Goal: Task Accomplishment & Management: Manage account settings

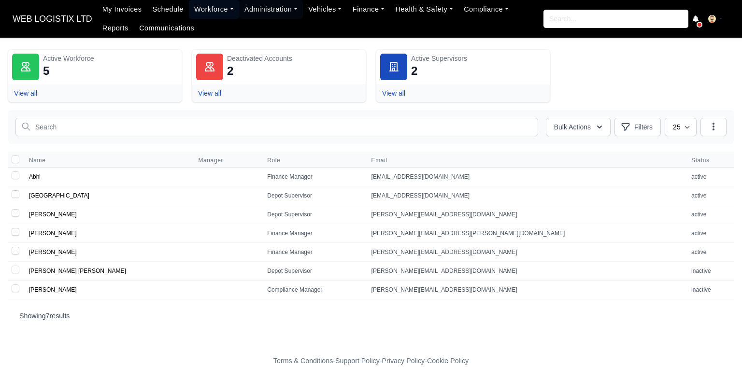
click at [204, 4] on link "Workforce" at bounding box center [214, 9] width 50 height 19
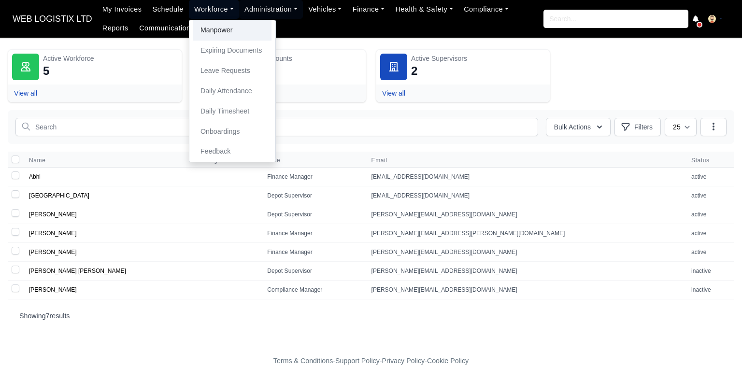
click at [212, 27] on link "Manpower" at bounding box center [232, 30] width 78 height 20
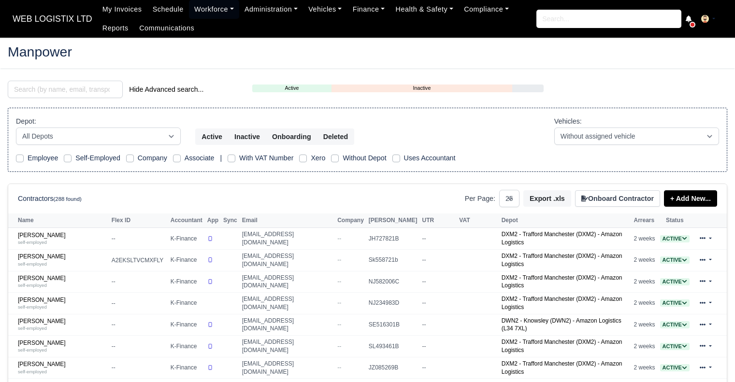
select select "25"
click at [97, 91] on input "search" at bounding box center [65, 89] width 115 height 17
type input "harrison"
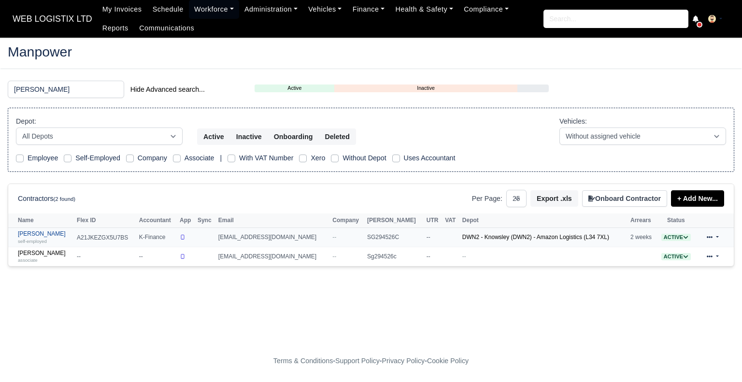
click at [46, 236] on link "Lewis Harrison self-employed" at bounding box center [45, 237] width 54 height 14
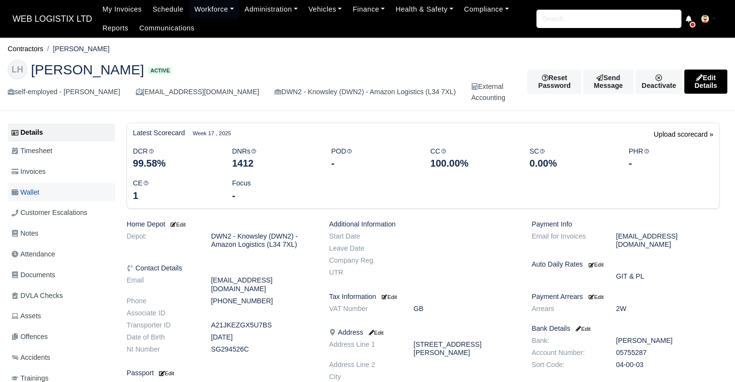
click at [51, 186] on link "Wallet" at bounding box center [61, 192] width 107 height 19
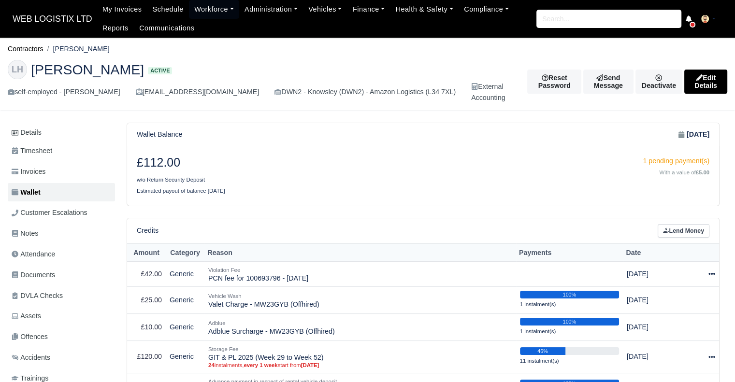
drag, startPoint x: 0, startPoint y: 0, endPoint x: 652, endPoint y: -58, distance: 654.9
click at [652, 0] on html "WEB LOGISTIX LTD My Invoices Schedule Workforce Manpower Expiring Documents Lea…" at bounding box center [367, 191] width 735 height 382
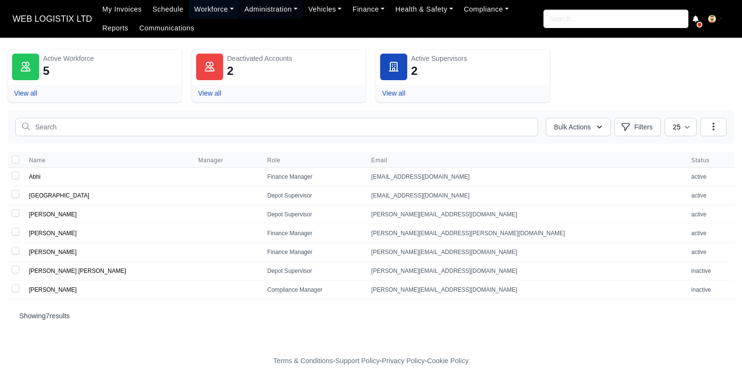
click at [201, 4] on link "Workforce" at bounding box center [214, 9] width 50 height 19
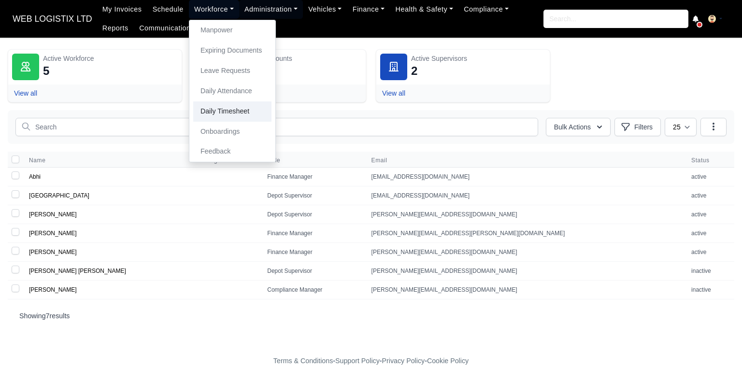
click at [230, 108] on link "Daily Timesheet" at bounding box center [232, 111] width 78 height 20
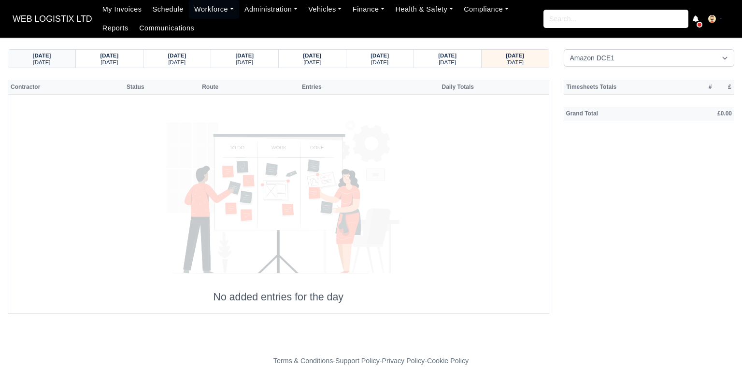
click at [53, 61] on div "[DATE]" at bounding box center [41, 61] width 49 height 7
click at [261, 59] on div "[DATE]" at bounding box center [244, 61] width 49 height 7
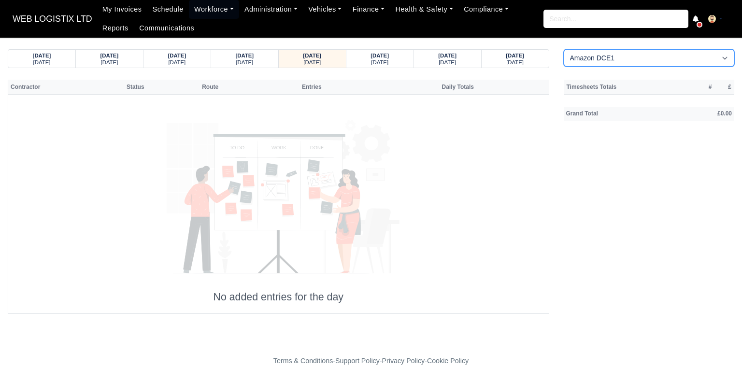
click at [633, 57] on select "Amazon DCE1 DWN2 - [GEOGRAPHIC_DATA] (DWN2) - Amazon Logistics (L34 7XL) DXM2 -…" at bounding box center [649, 57] width 171 height 17
select select "1"
click at [564, 49] on select "Amazon DCE1 DWN2 - [GEOGRAPHIC_DATA] (DWN2) - Amazon Logistics (L34 7XL) DXM2 -…" at bounding box center [649, 57] width 171 height 17
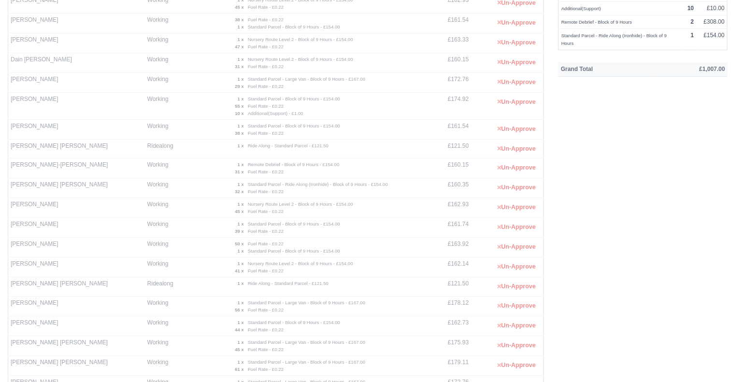
scroll to position [159, 0]
